Goal: Task Accomplishment & Management: Manage account settings

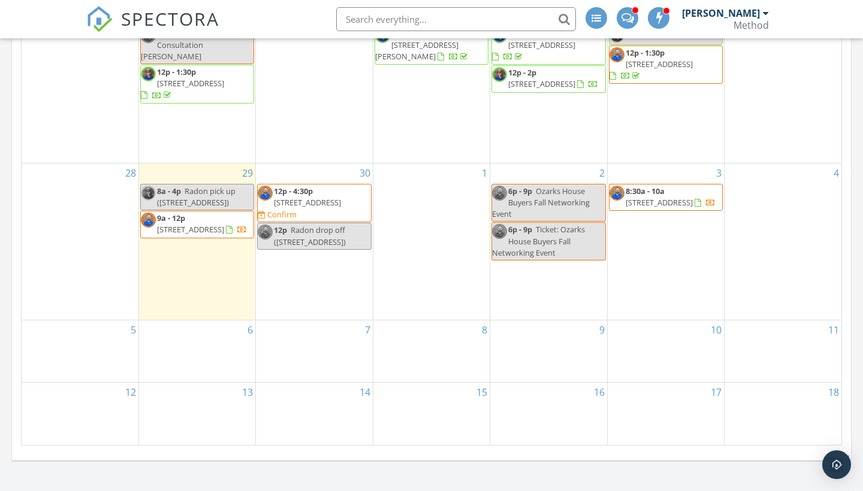
scroll to position [854, 0]
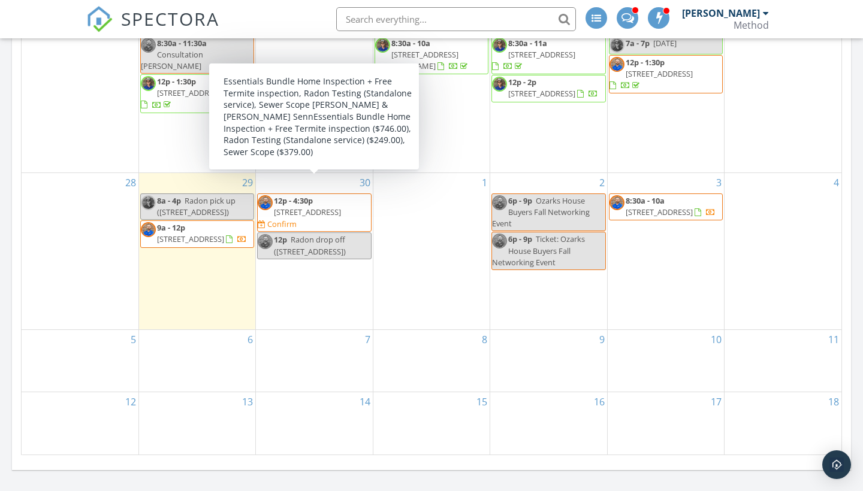
click at [345, 200] on span "12p - 4:30p 1294 W Stone Meadow Way, Springfield 65810 Confirm" at bounding box center [314, 212] width 113 height 35
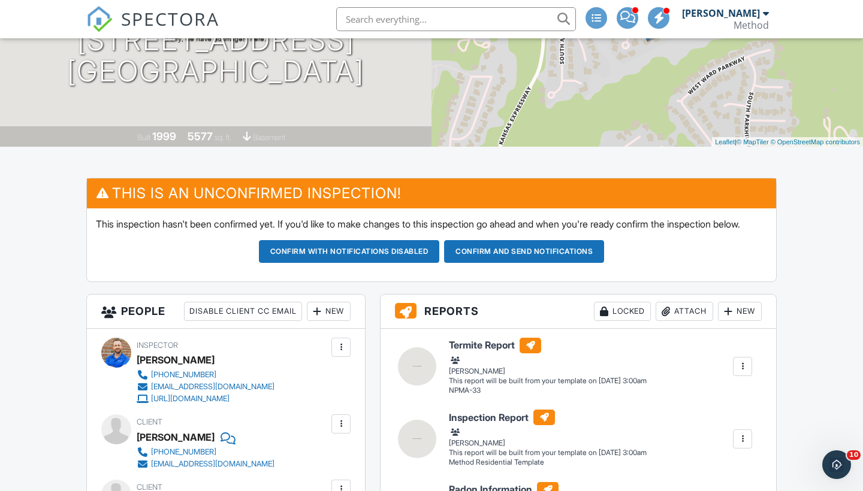
scroll to position [173, 0]
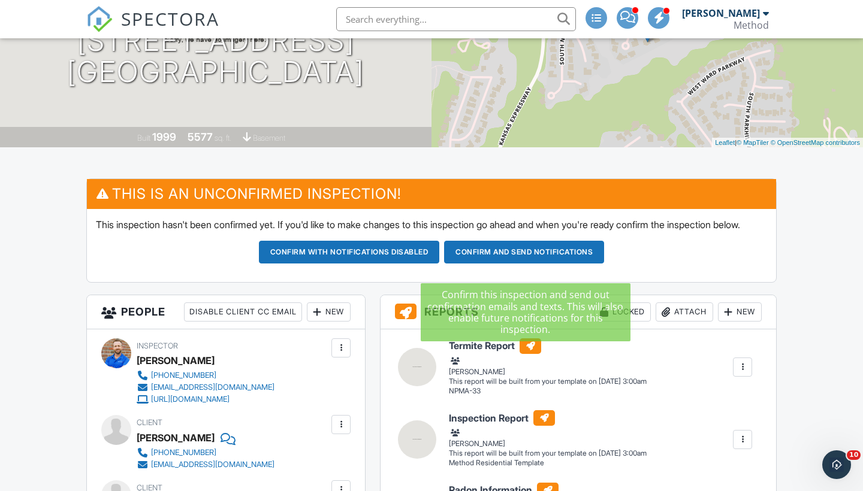
click at [522, 264] on button "Confirm and send notifications" at bounding box center [524, 252] width 160 height 23
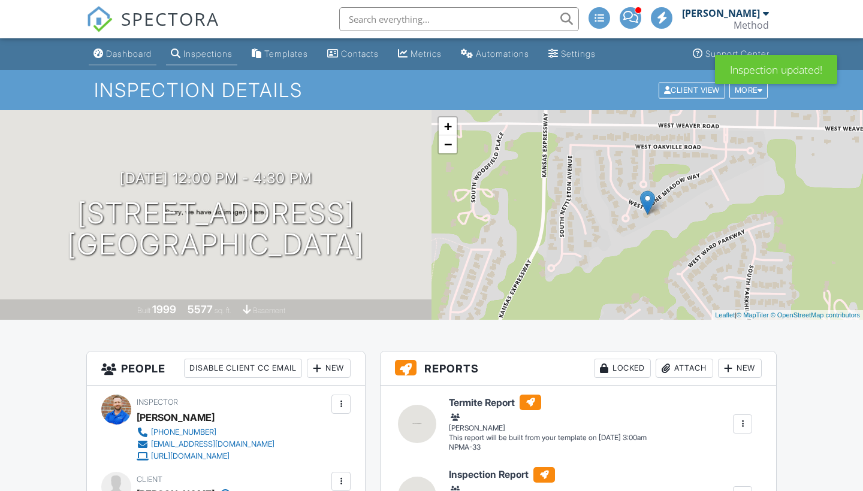
click at [129, 56] on div "Dashboard" at bounding box center [129, 54] width 46 height 10
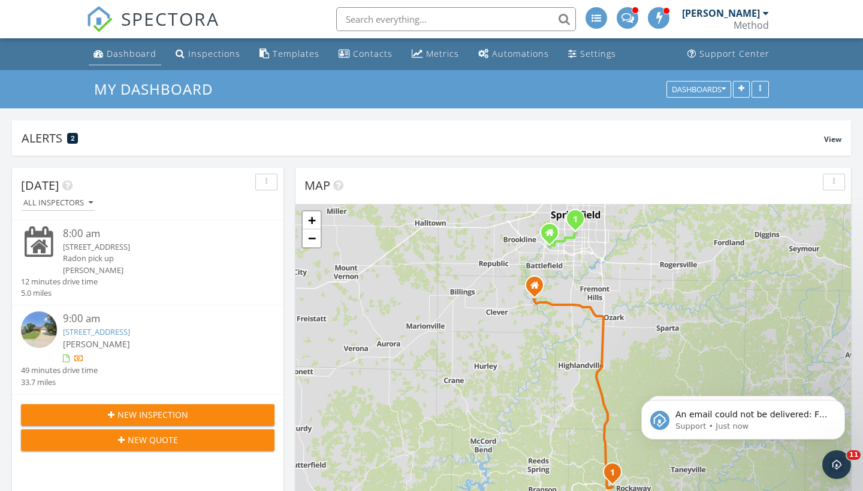
click at [118, 59] on div "Dashboard" at bounding box center [132, 53] width 50 height 11
